Goal: Download file/media

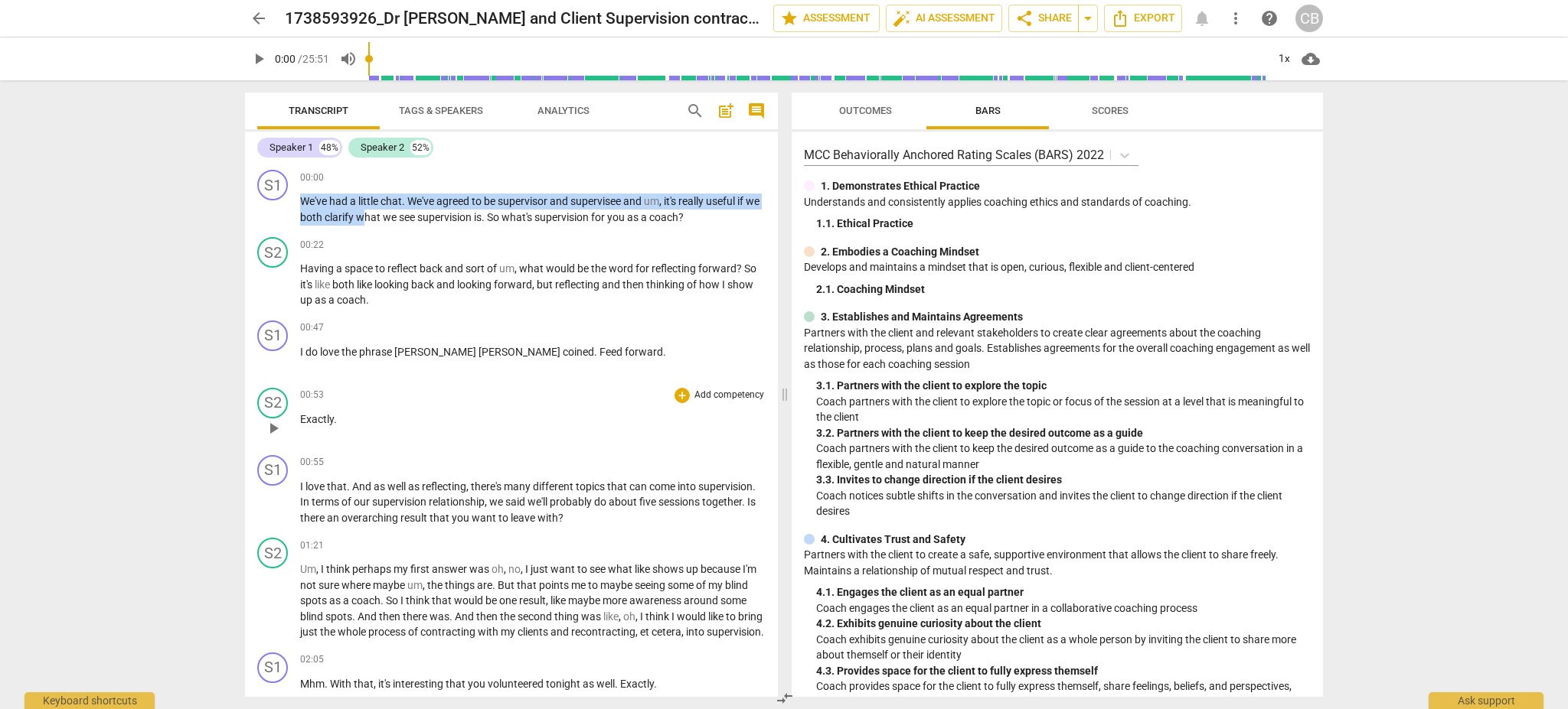
drag, startPoint x: 301, startPoint y: 203, endPoint x: 378, endPoint y: 386, distance: 198.5
click at [378, 386] on div "S1 play_arrow pause 00:00 + Add competency keyboard_arrow_right We've had a lit…" at bounding box center [510, 431] width 533 height 533
click at [313, 111] on span "Transcript" at bounding box center [318, 111] width 60 height 12
click at [1144, 16] on span "Export" at bounding box center [1143, 17] width 64 height 18
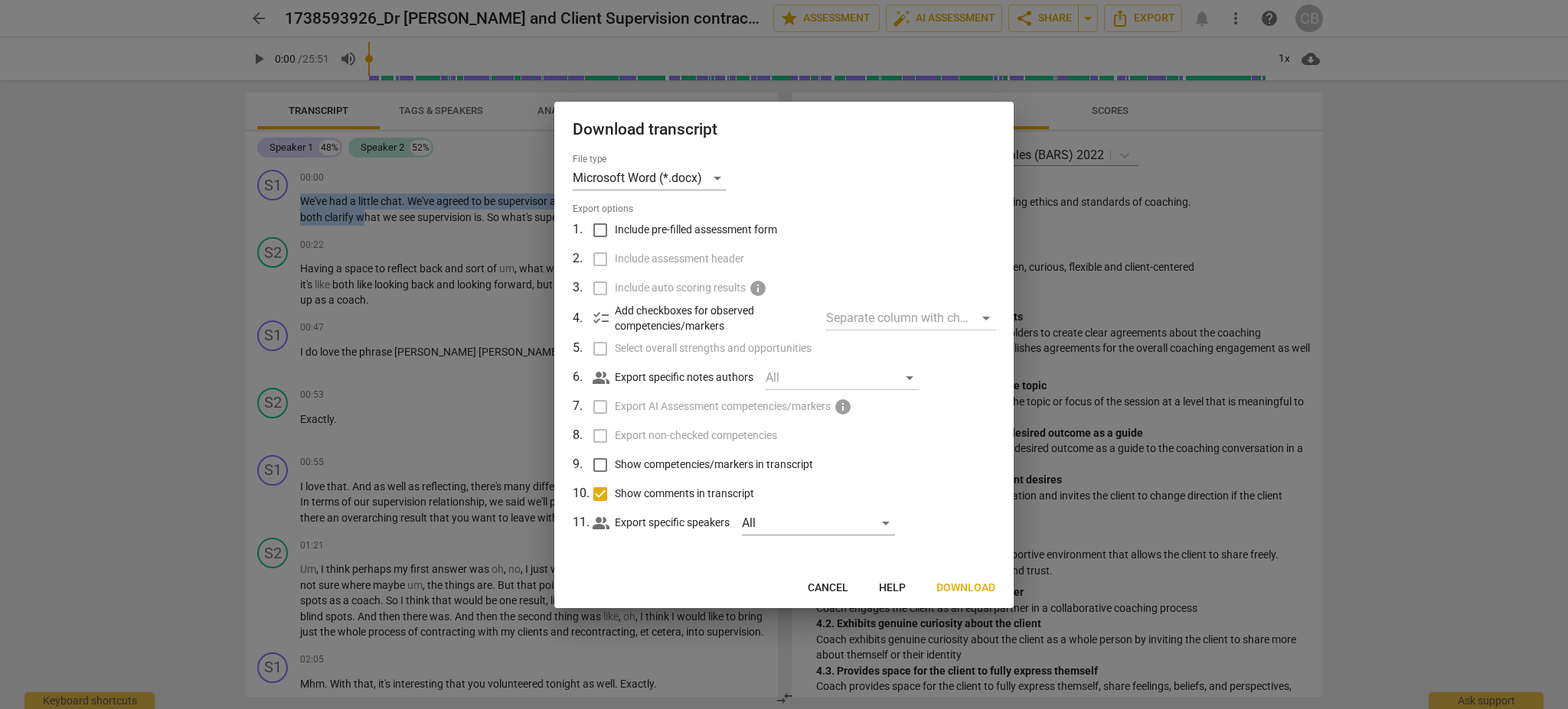
click at [983, 317] on div "Separate column with check marks" at bounding box center [910, 318] width 169 height 24
click at [600, 498] on input "Show comments in transcript" at bounding box center [601, 495] width 29 height 29
checkbox input "false"
click at [977, 586] on span "Download" at bounding box center [965, 589] width 59 height 16
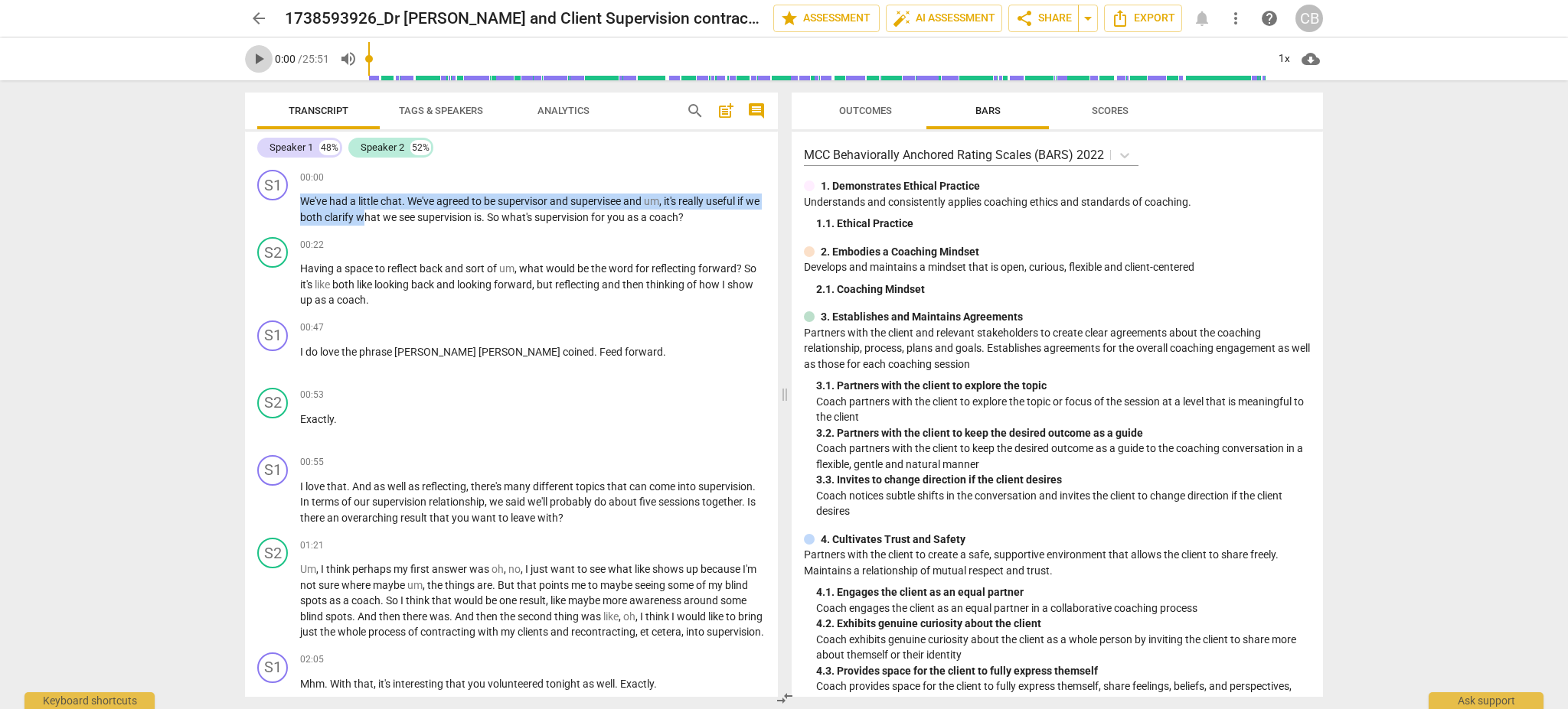
click at [257, 67] on span "play_arrow" at bounding box center [258, 58] width 18 height 18
click at [1277, 59] on div "1x" at bounding box center [1284, 58] width 29 height 24
click at [1290, 176] on li "2x" at bounding box center [1294, 177] width 51 height 29
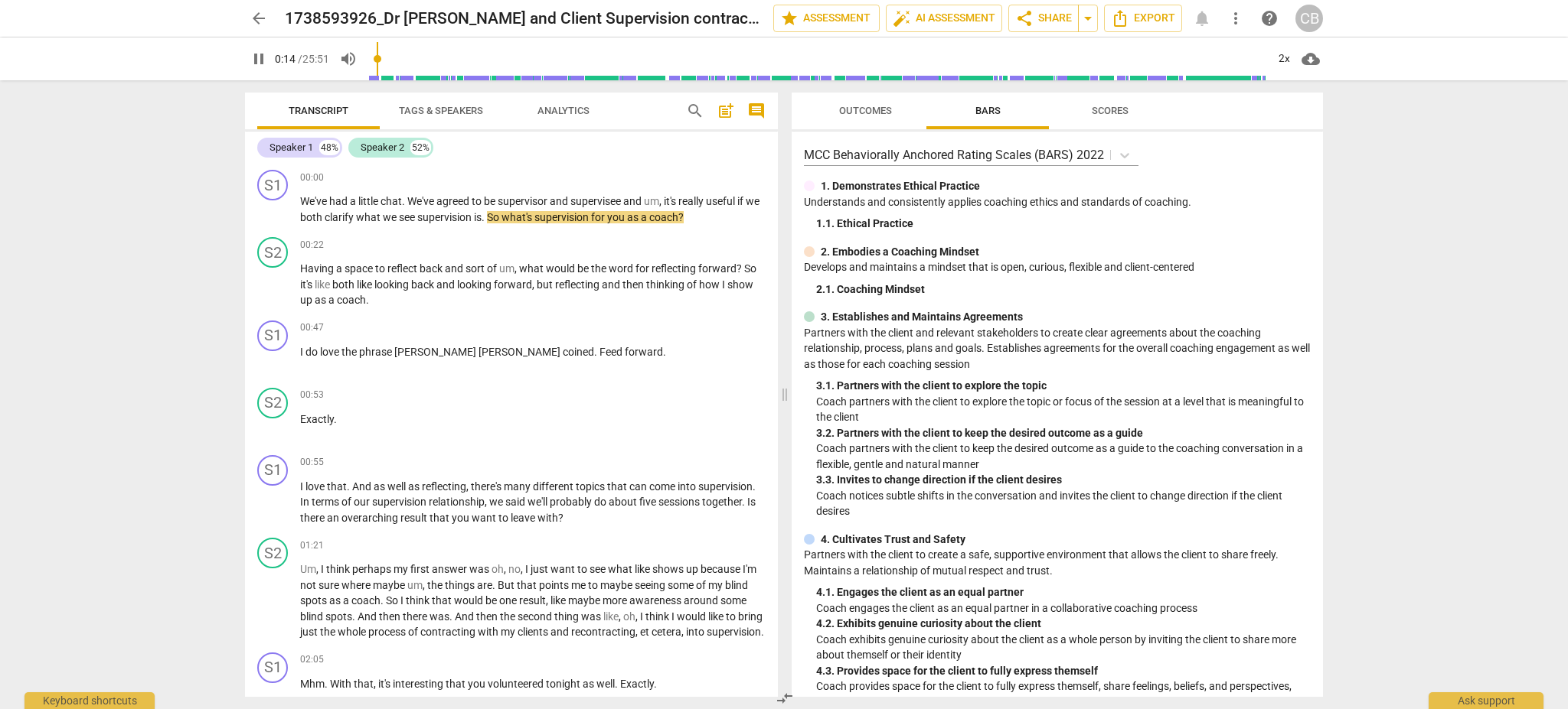
click at [1433, 97] on div "arrow_back 1738593926_Dr [PERSON_NAME] and Client Supervision contracting demo …" at bounding box center [784, 354] width 1568 height 709
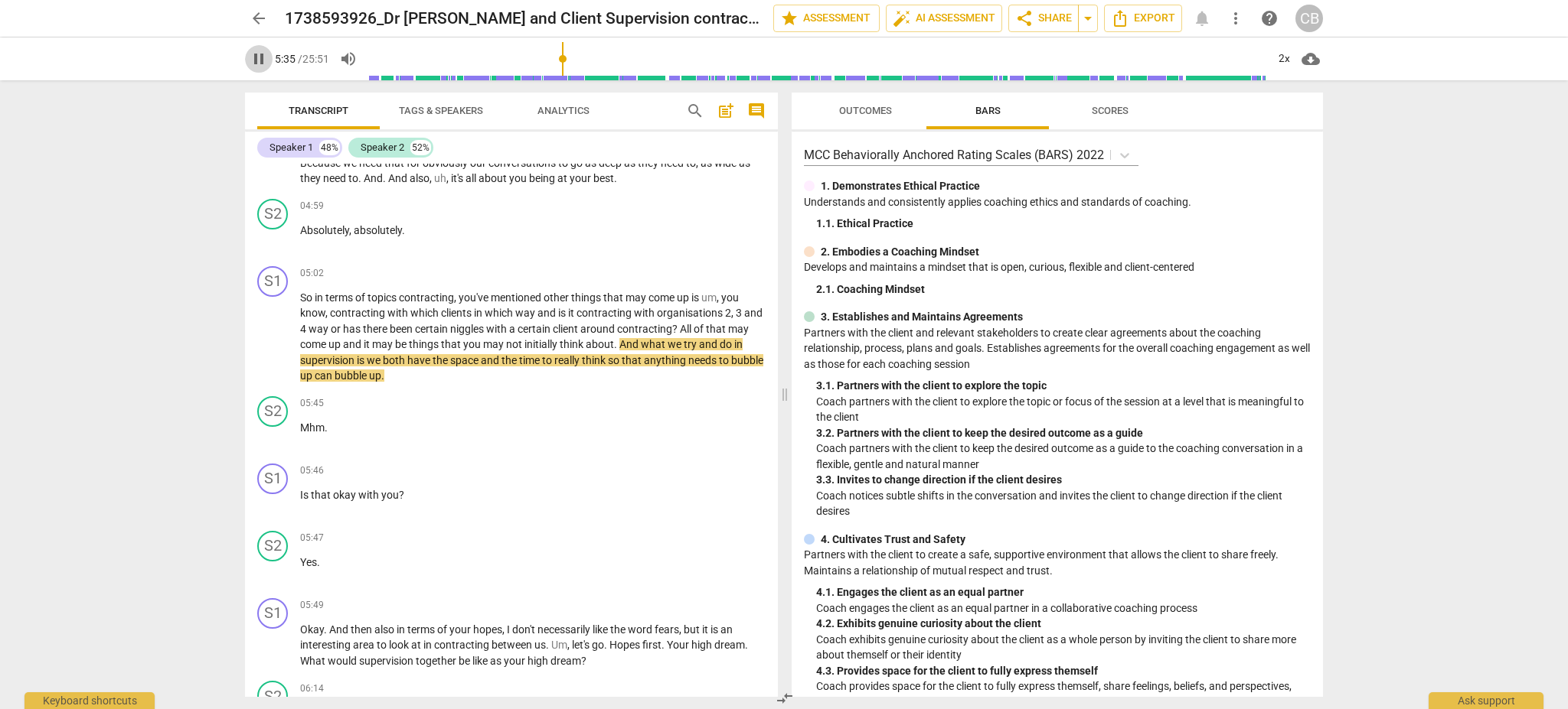
click at [255, 63] on span "pause" at bounding box center [258, 58] width 18 height 18
type input "336"
